Goal: Find specific page/section: Find specific page/section

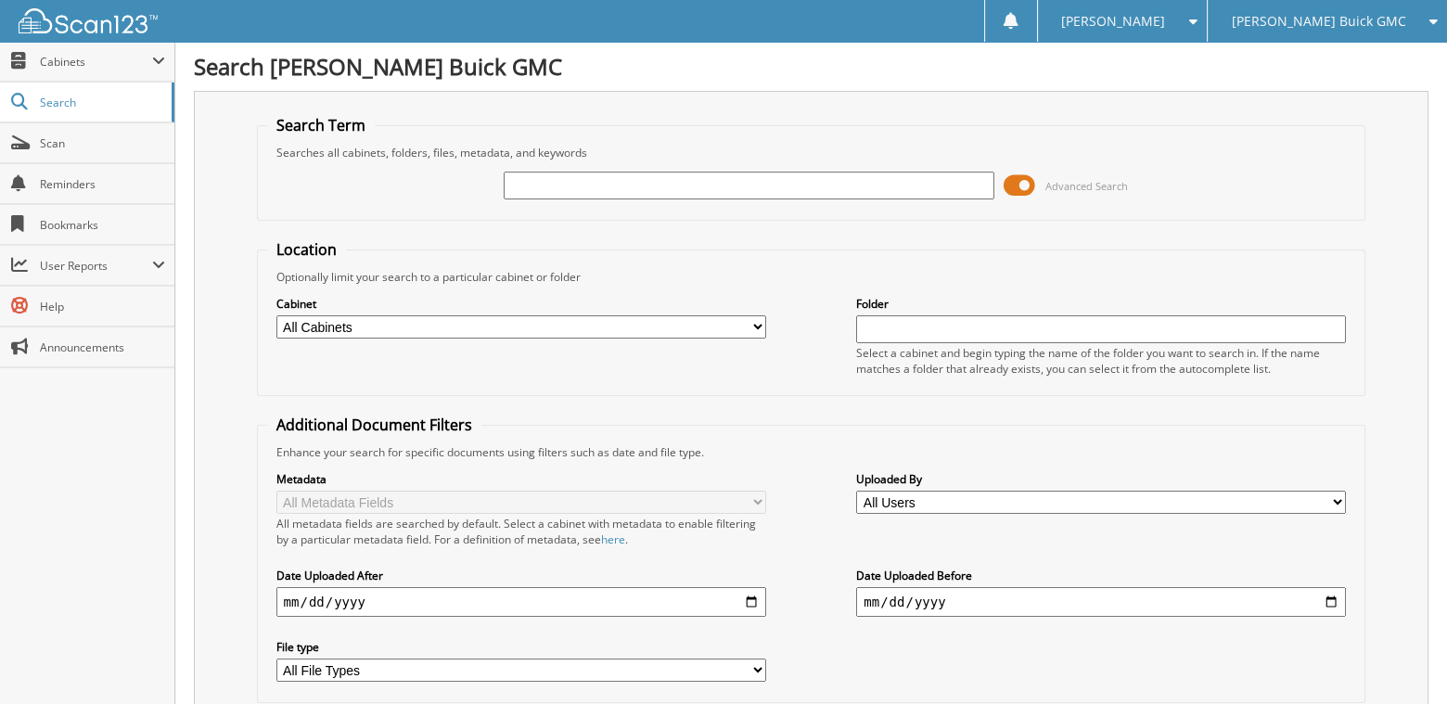
type input "g"
click at [1412, 19] on div "[PERSON_NAME] Buick GMC" at bounding box center [1327, 21] width 221 height 42
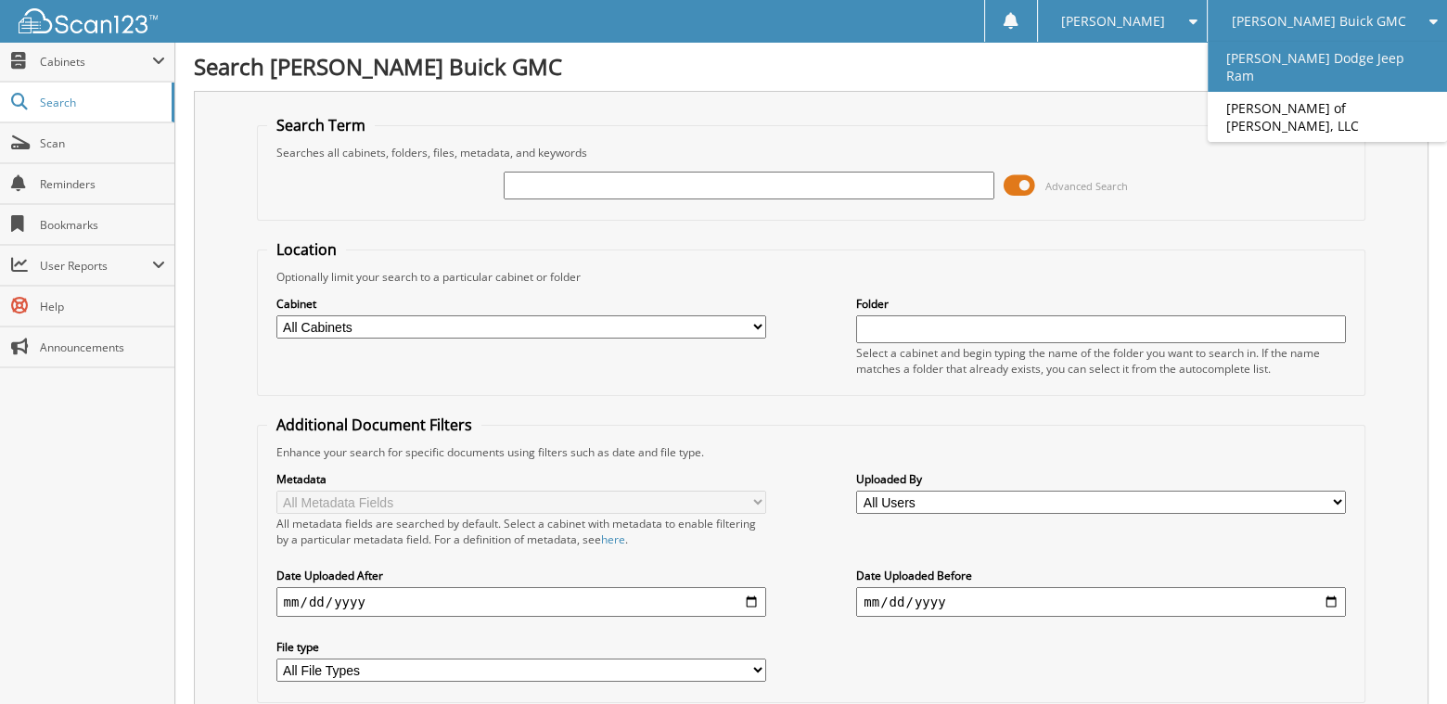
click at [1310, 62] on link "[PERSON_NAME] Dodge Jeep Ram" at bounding box center [1327, 67] width 239 height 50
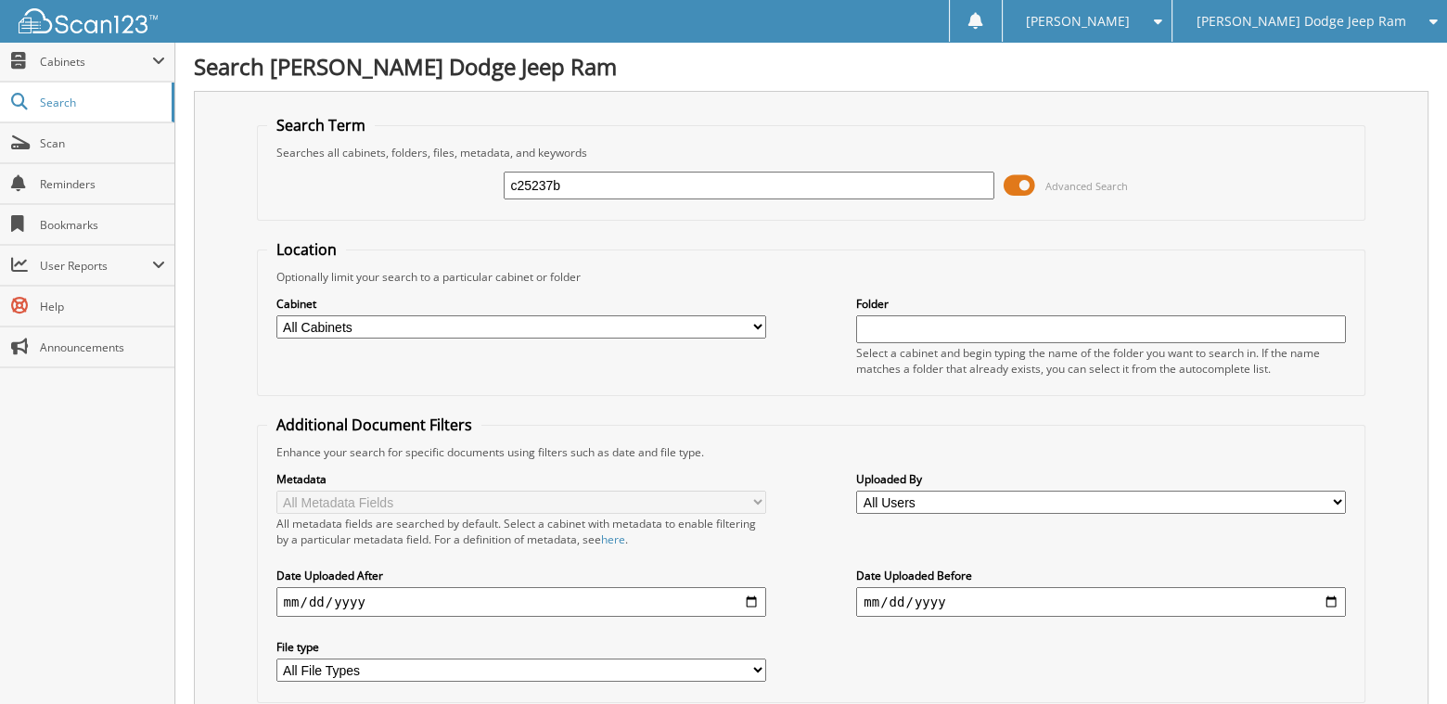
scroll to position [126, 0]
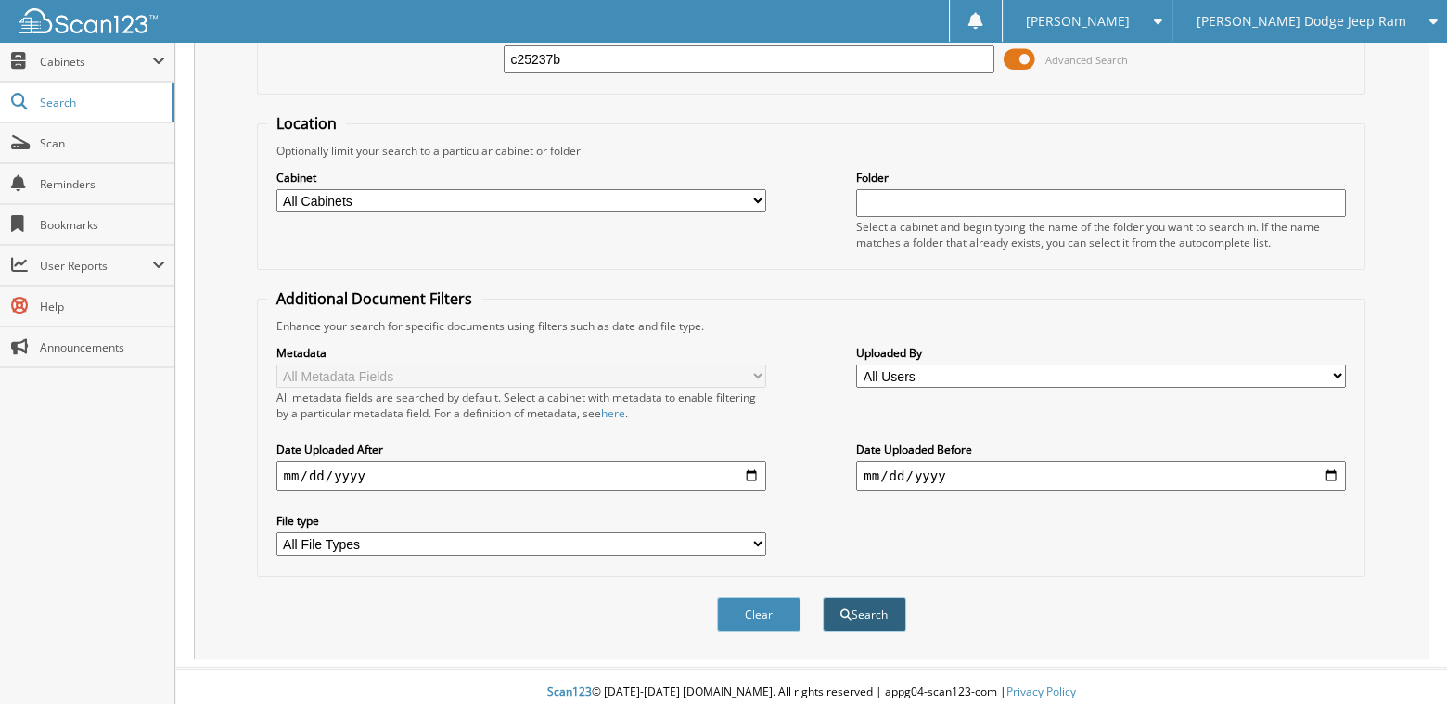
type input "c25237b"
click at [852, 609] on button "Search" at bounding box center [864, 614] width 83 height 34
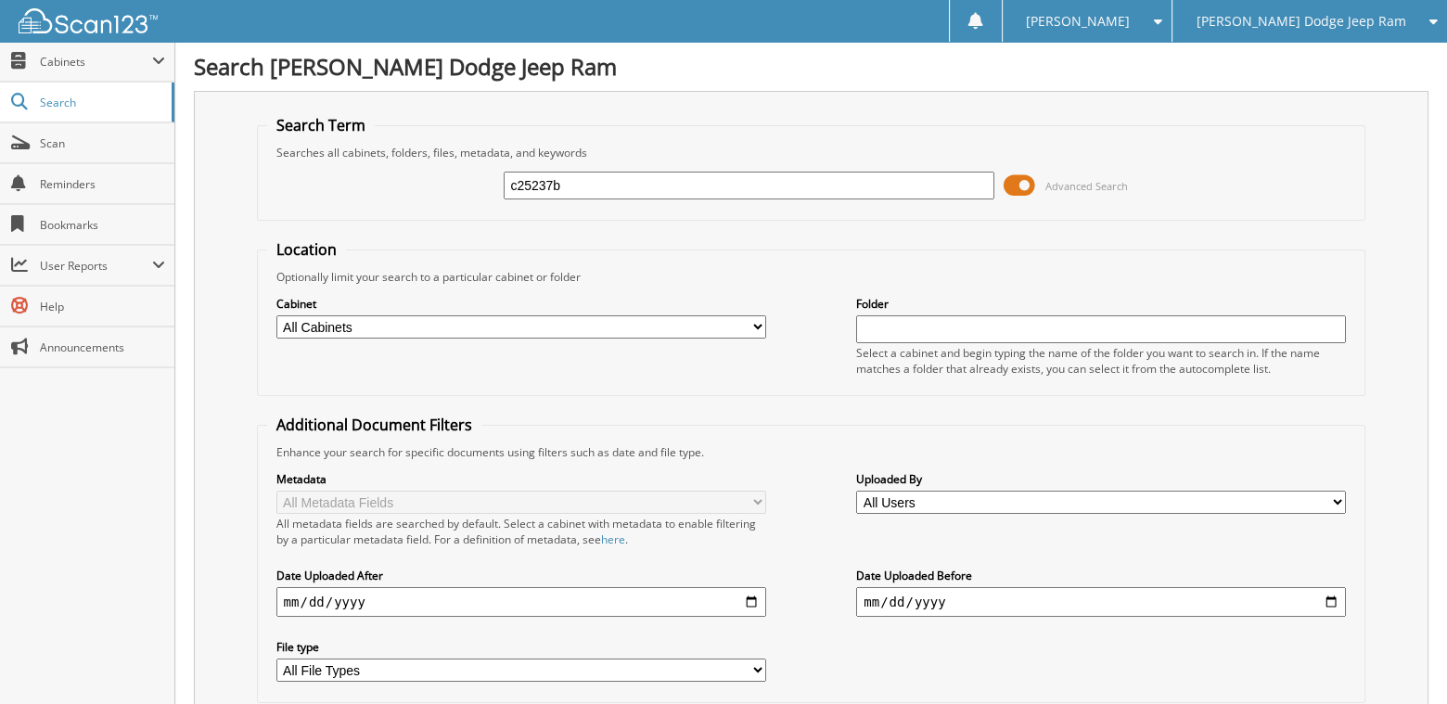
drag, startPoint x: 594, startPoint y: 185, endPoint x: 438, endPoint y: 186, distance: 155.9
click at [446, 186] on div "c25237b Advanced Search" at bounding box center [811, 185] width 1089 height 50
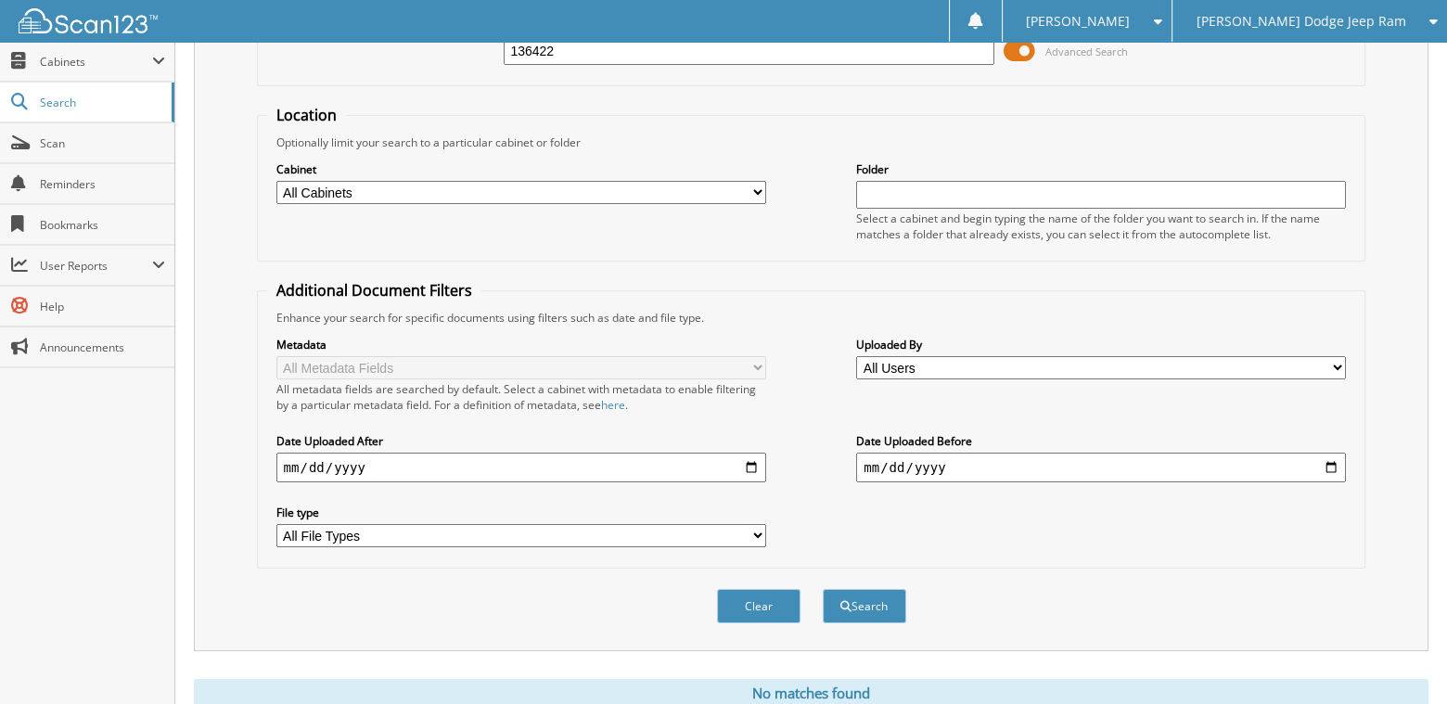
scroll to position [191, 0]
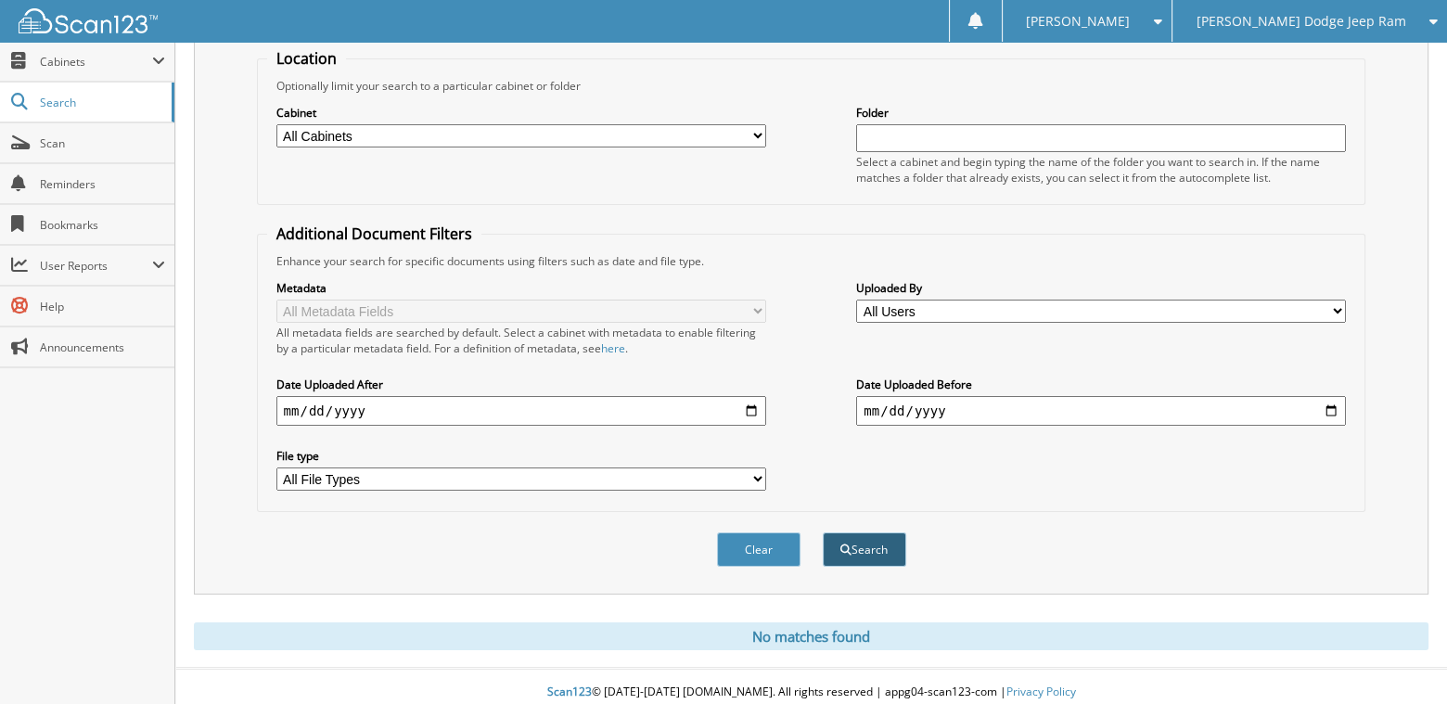
type input "136422"
click at [848, 545] on span "submit" at bounding box center [846, 550] width 11 height 11
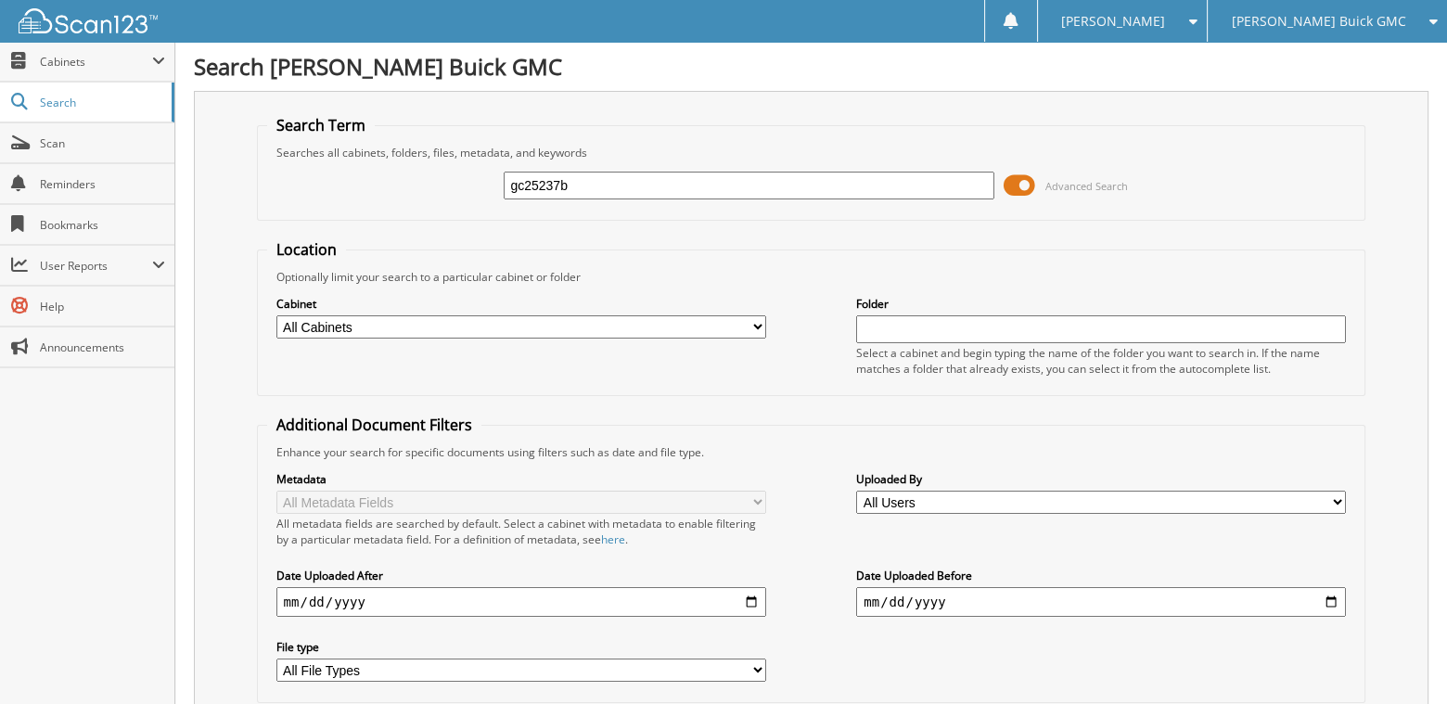
scroll to position [126, 0]
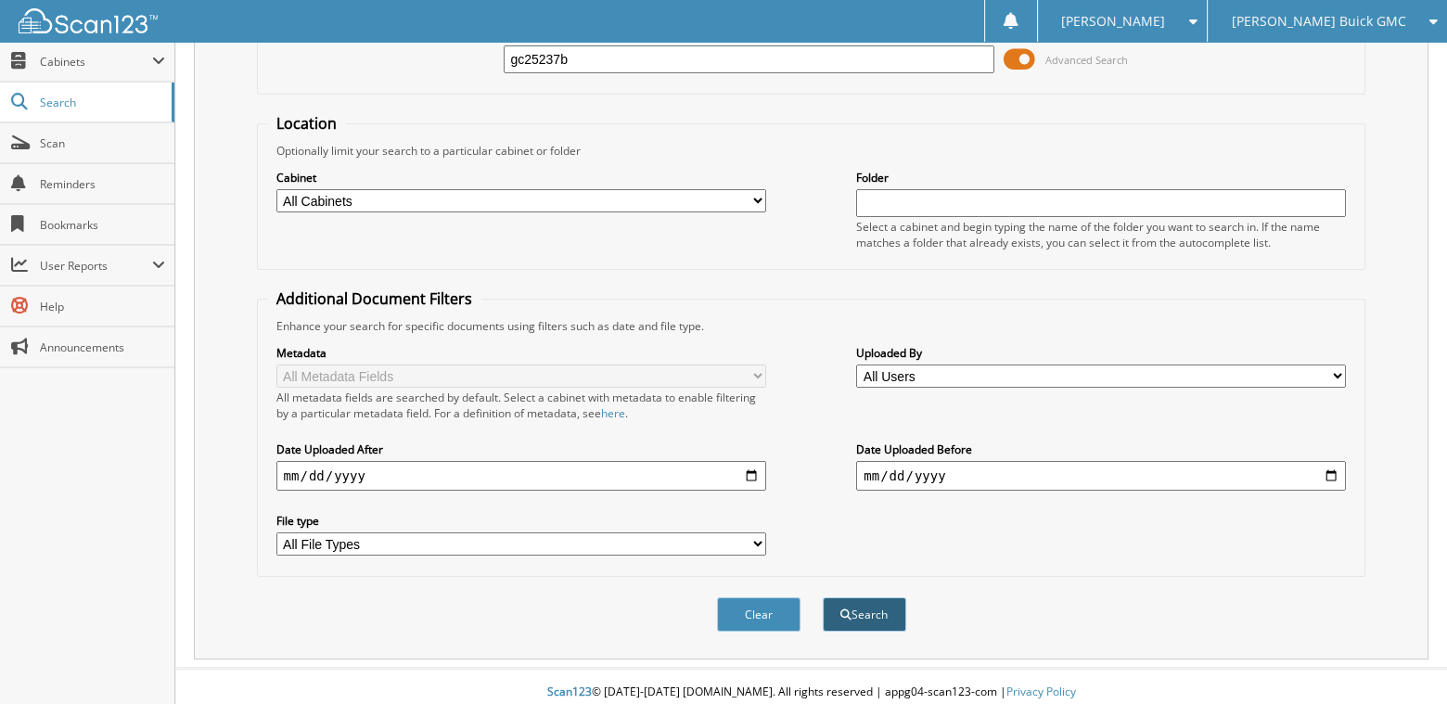
type input "gc25237b"
click at [875, 606] on button "Search" at bounding box center [864, 614] width 83 height 34
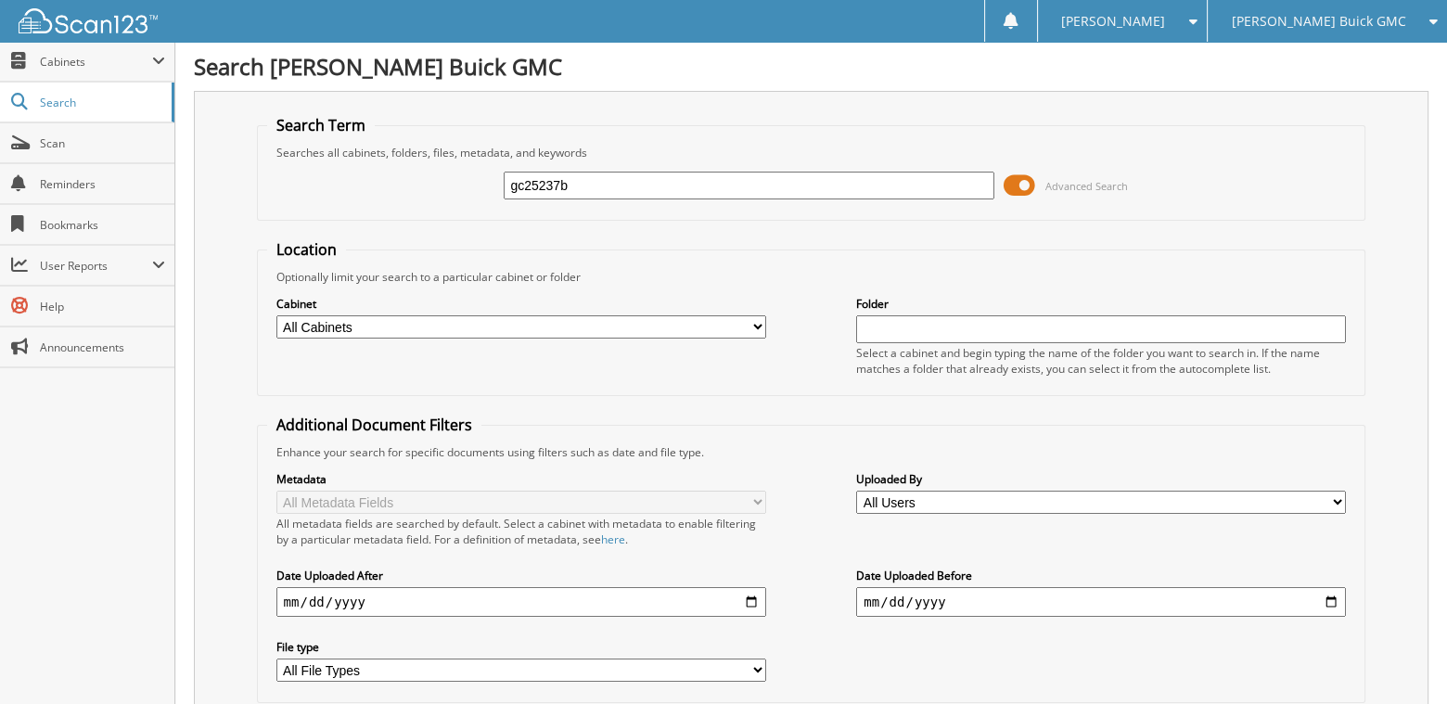
drag, startPoint x: 543, startPoint y: 186, endPoint x: 459, endPoint y: 180, distance: 83.7
click at [479, 180] on div "gc25237b Advanced Search" at bounding box center [811, 185] width 1089 height 50
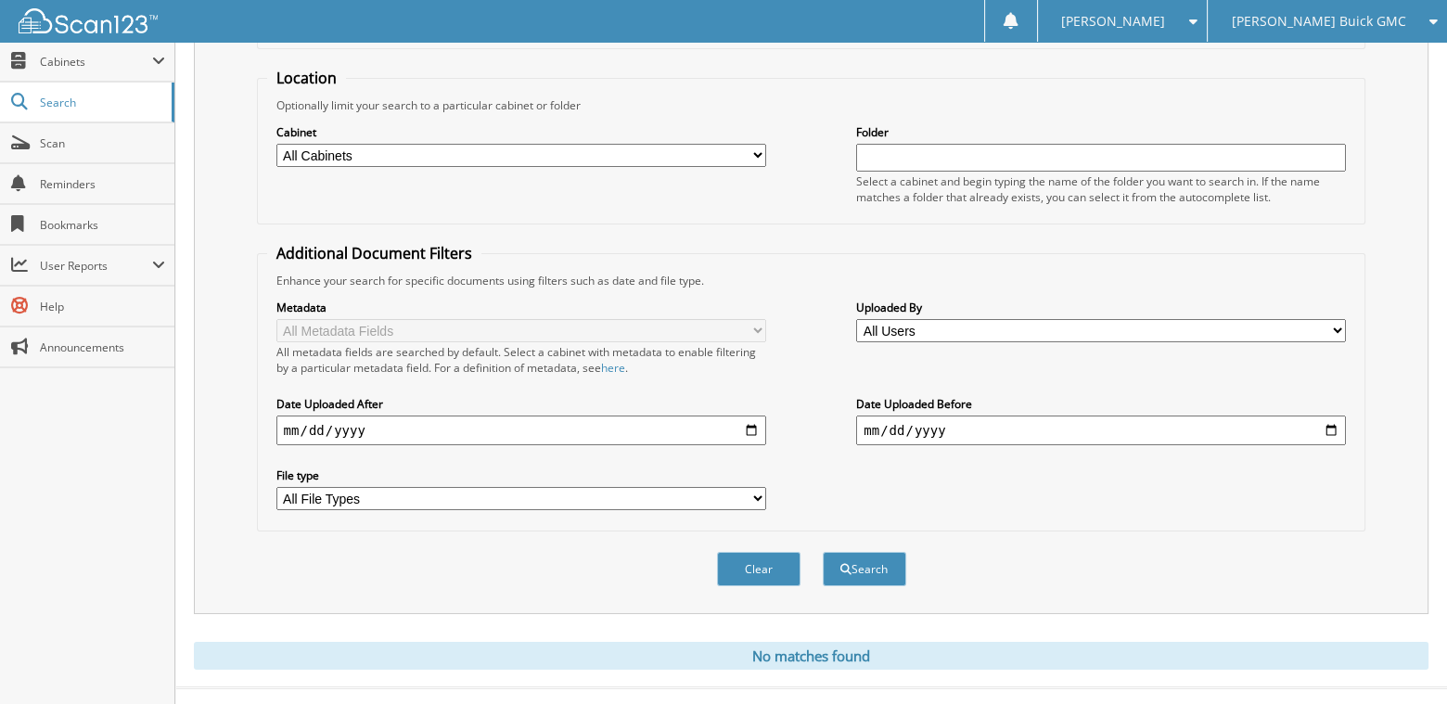
scroll to position [191, 0]
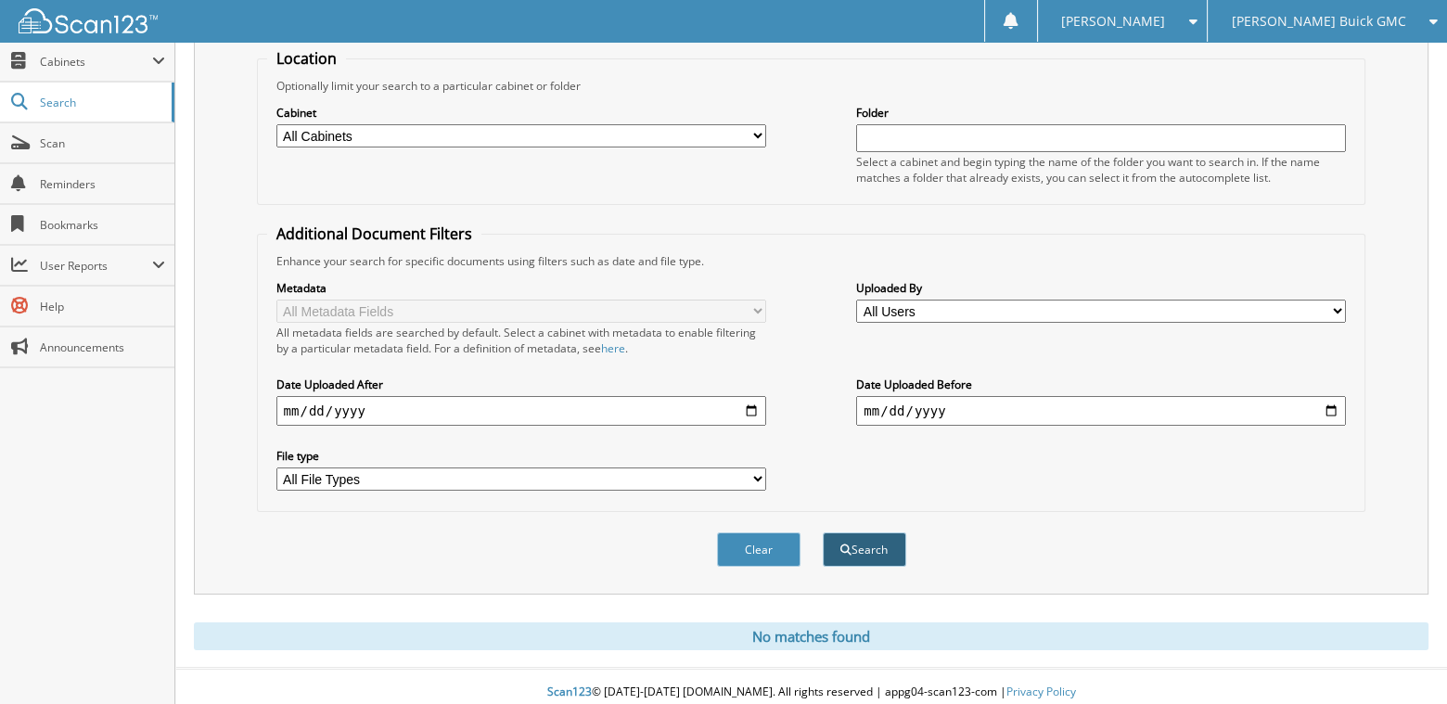
type input "70012"
click at [864, 541] on button "Search" at bounding box center [864, 550] width 83 height 34
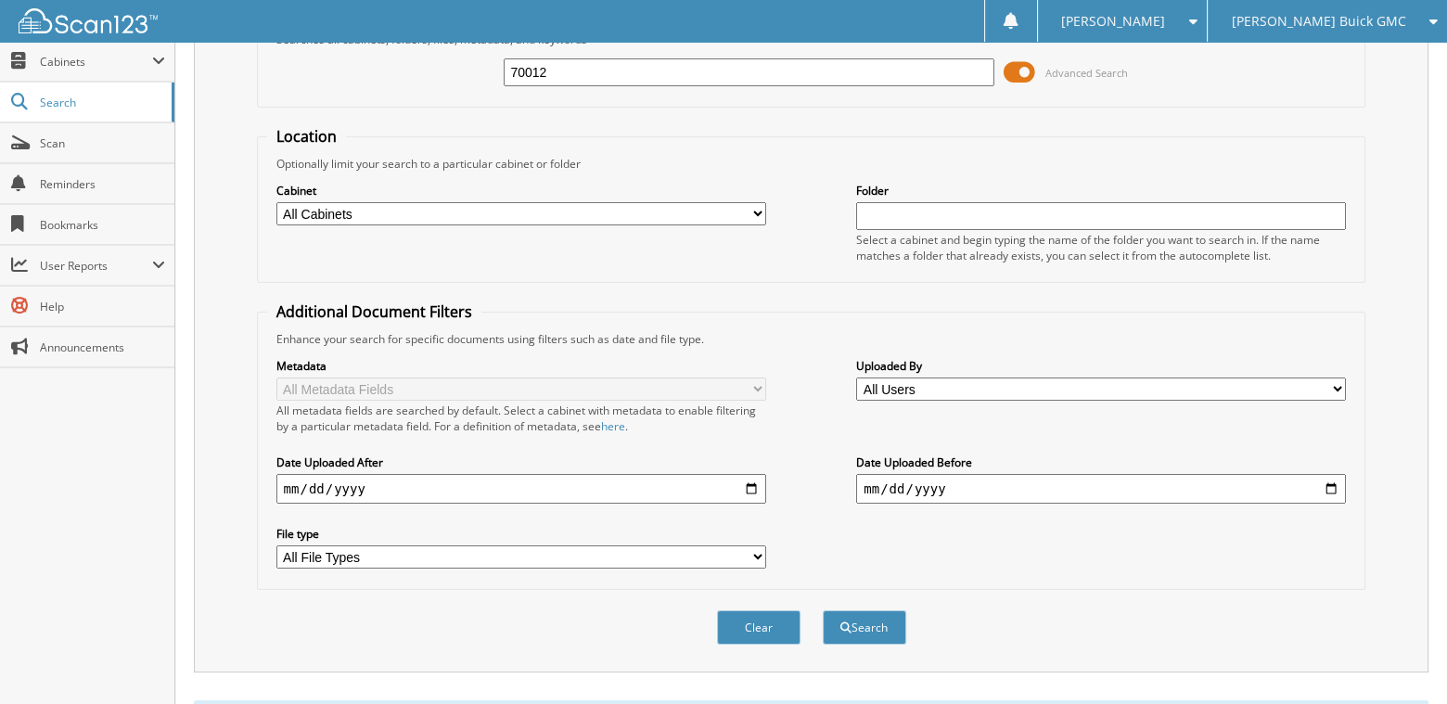
scroll to position [557, 0]
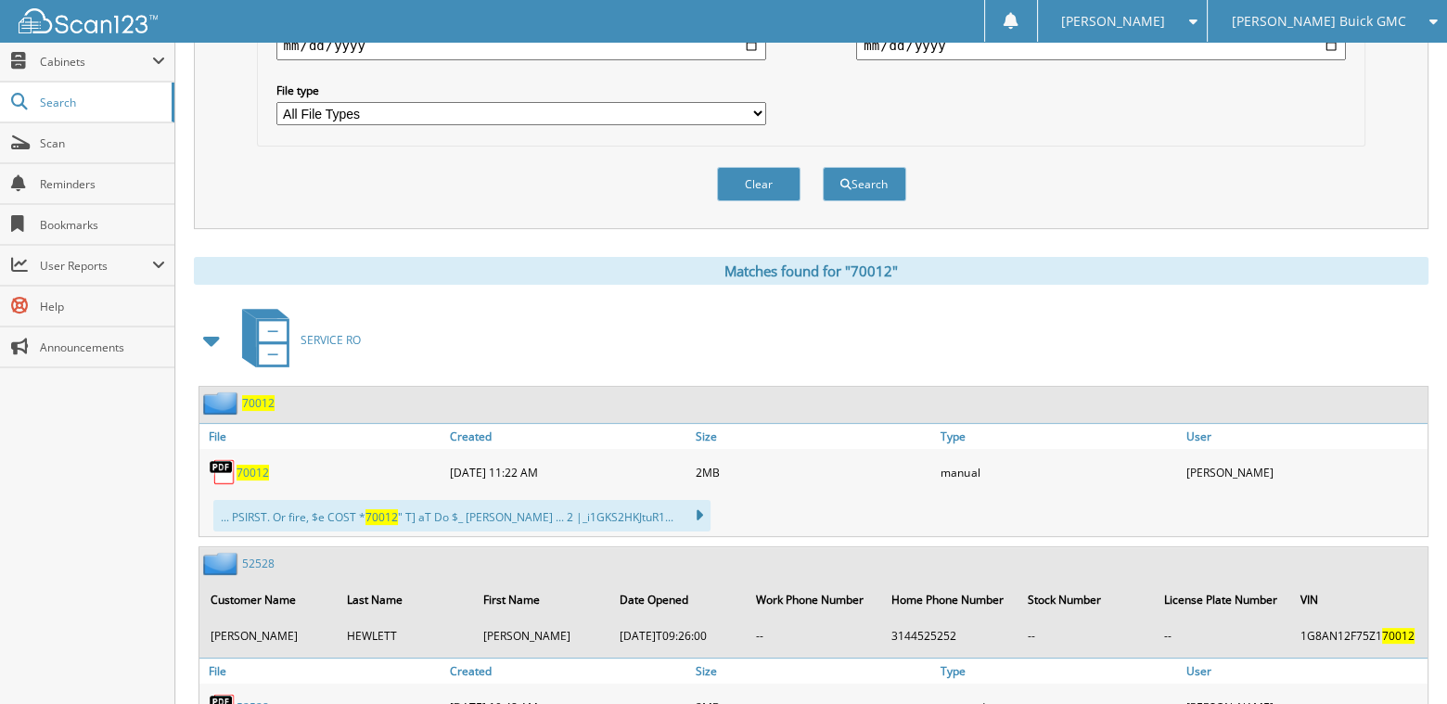
click at [238, 465] on span "70012" at bounding box center [253, 473] width 32 height 16
click at [1363, 313] on div "SERVICE RO" at bounding box center [811, 339] width 1235 height 73
